Goal: Navigation & Orientation: Go to known website

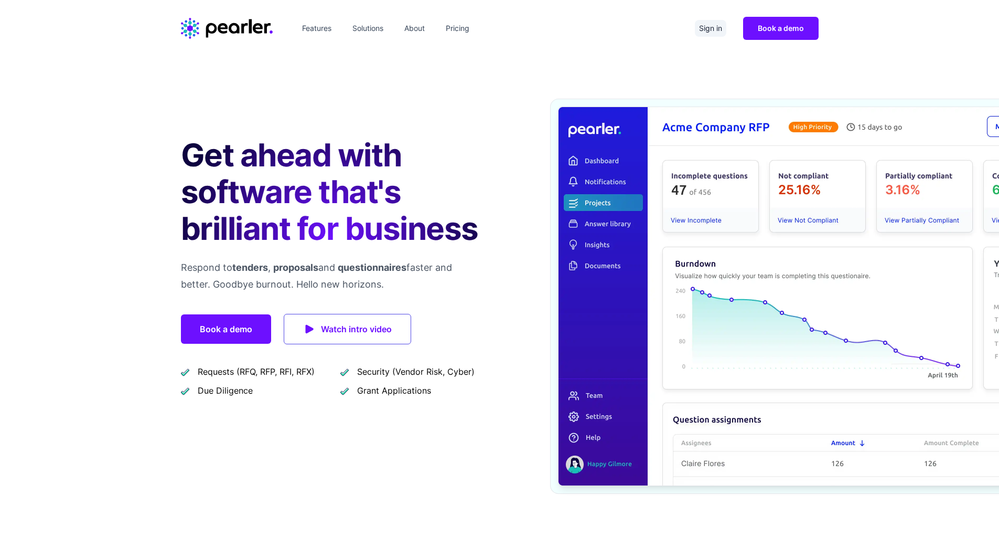
click at [714, 34] on link "Sign in" at bounding box center [710, 28] width 31 height 17
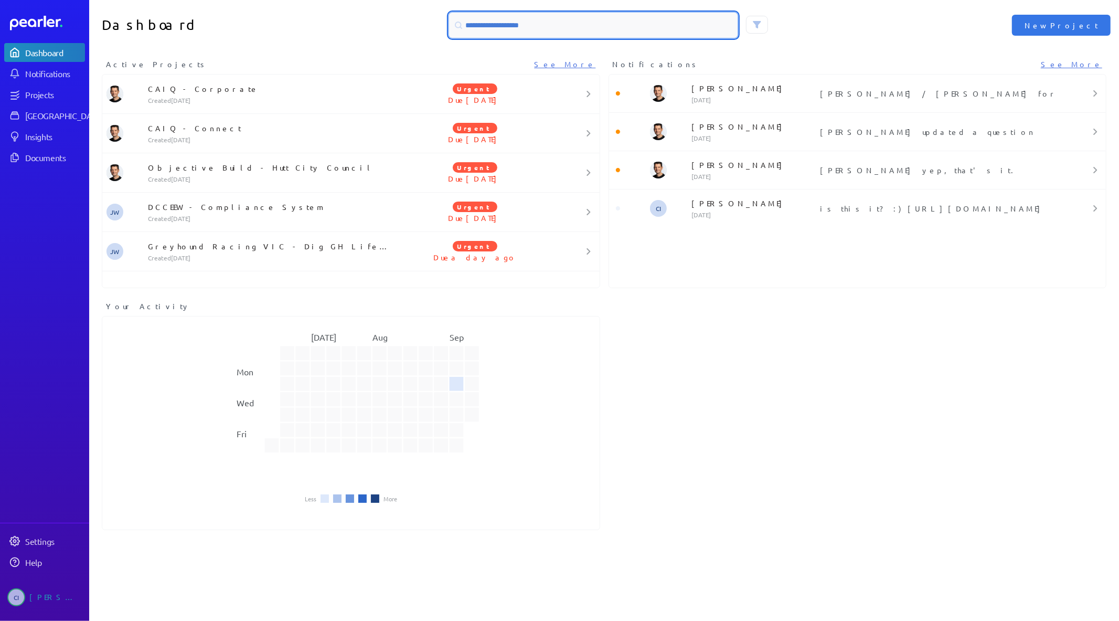
click at [569, 25] on input at bounding box center [593, 25] width 289 height 25
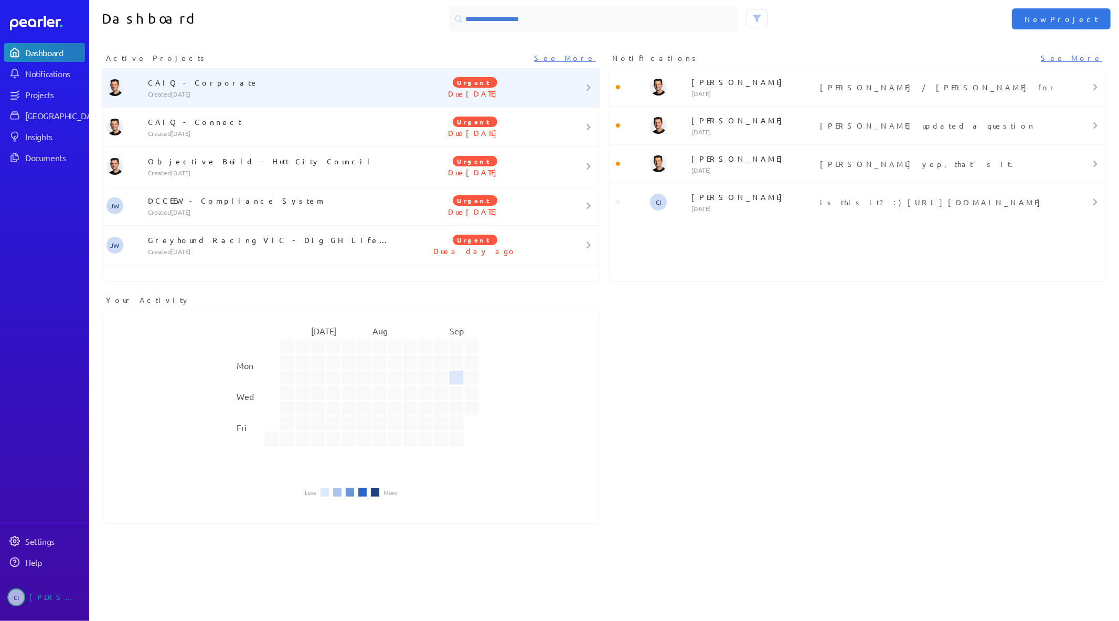
scroll to position [8, 0]
